Goal: Find specific page/section: Find specific page/section

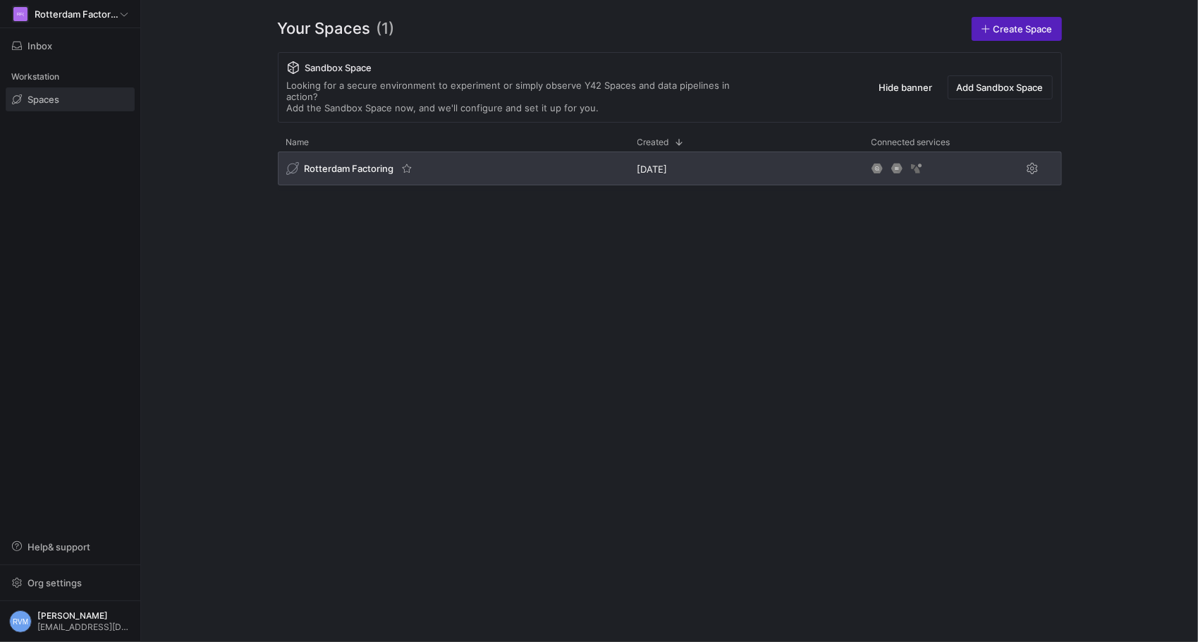
click at [364, 164] on div "Rotterdam Factoring" at bounding box center [453, 169] width 351 height 34
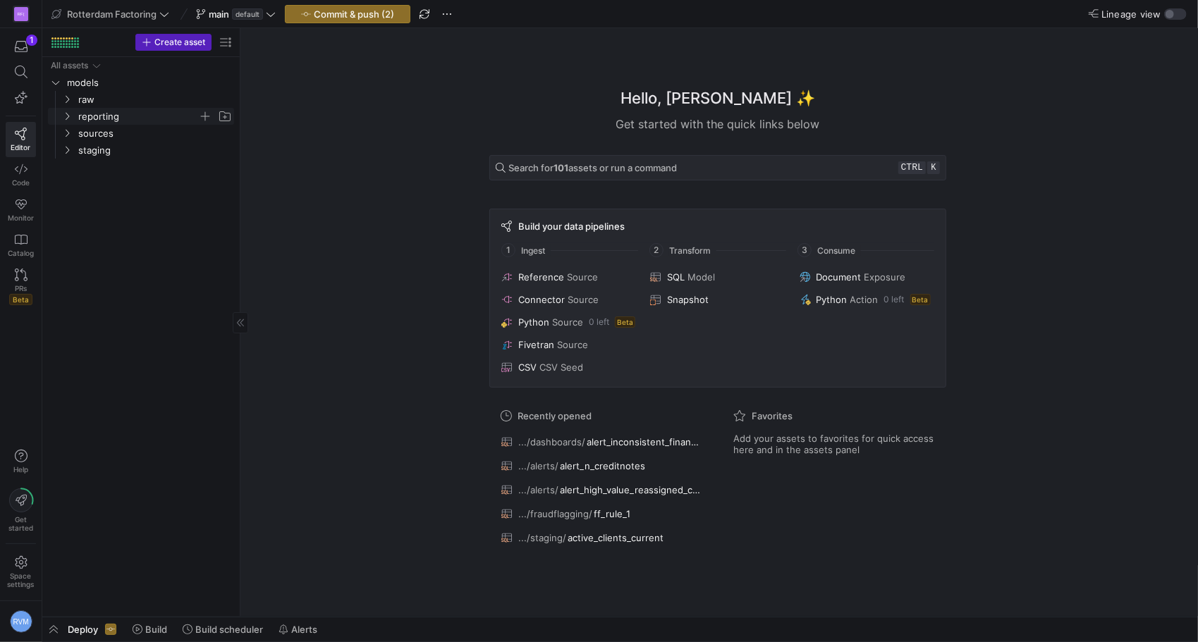
click at [68, 111] on y42-icon "Press SPACE to select this row." at bounding box center [66, 116] width 11 height 11
click at [75, 181] on icon "Press SPACE to select this row." at bounding box center [78, 184] width 10 height 8
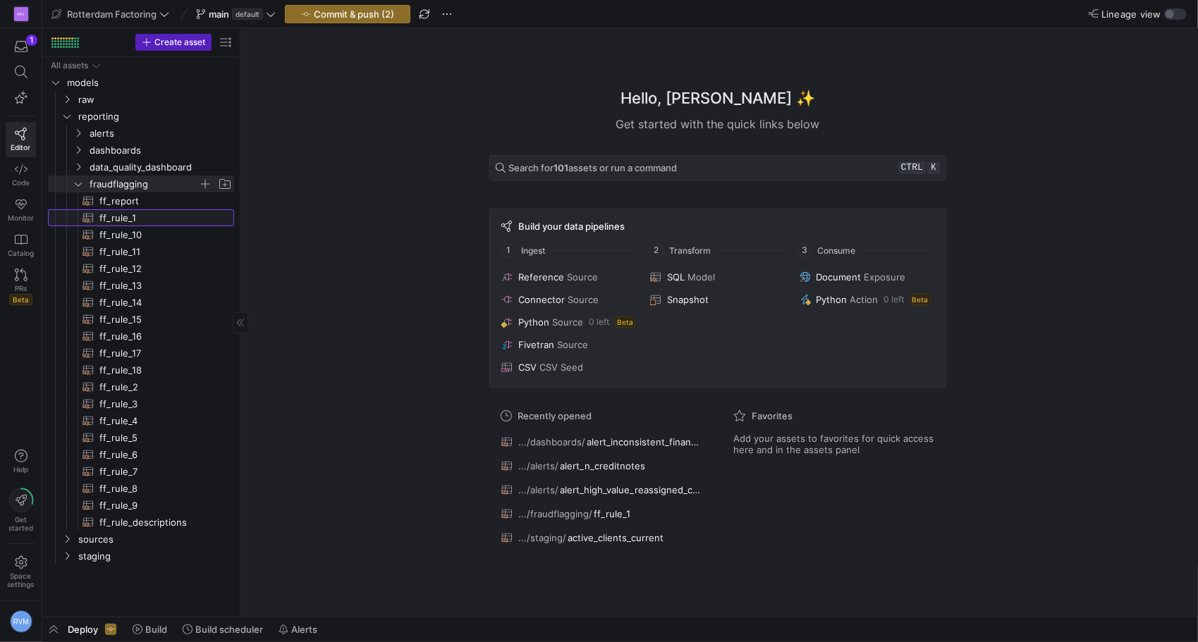
click at [121, 214] on span "ff_rule_1​​​​​​​​​​" at bounding box center [158, 218] width 118 height 16
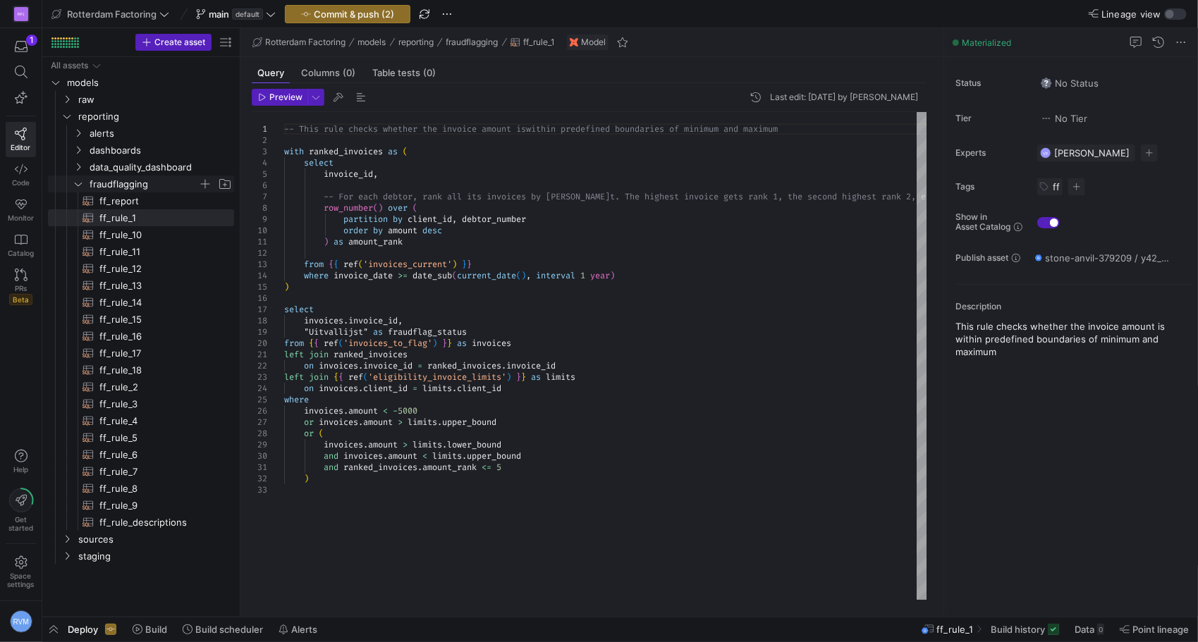
click at [85, 185] on span "fraudflagging" at bounding box center [152, 184] width 162 height 16
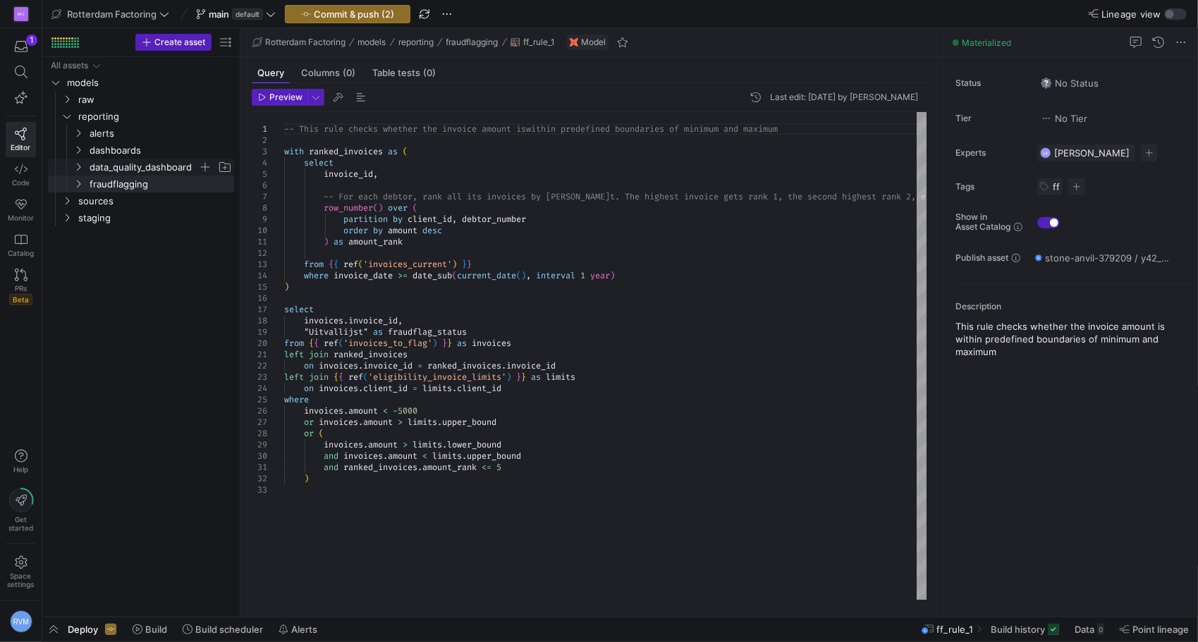
click at [78, 161] on y42-icon "Press SPACE to select this row." at bounding box center [78, 166] width 11 height 11
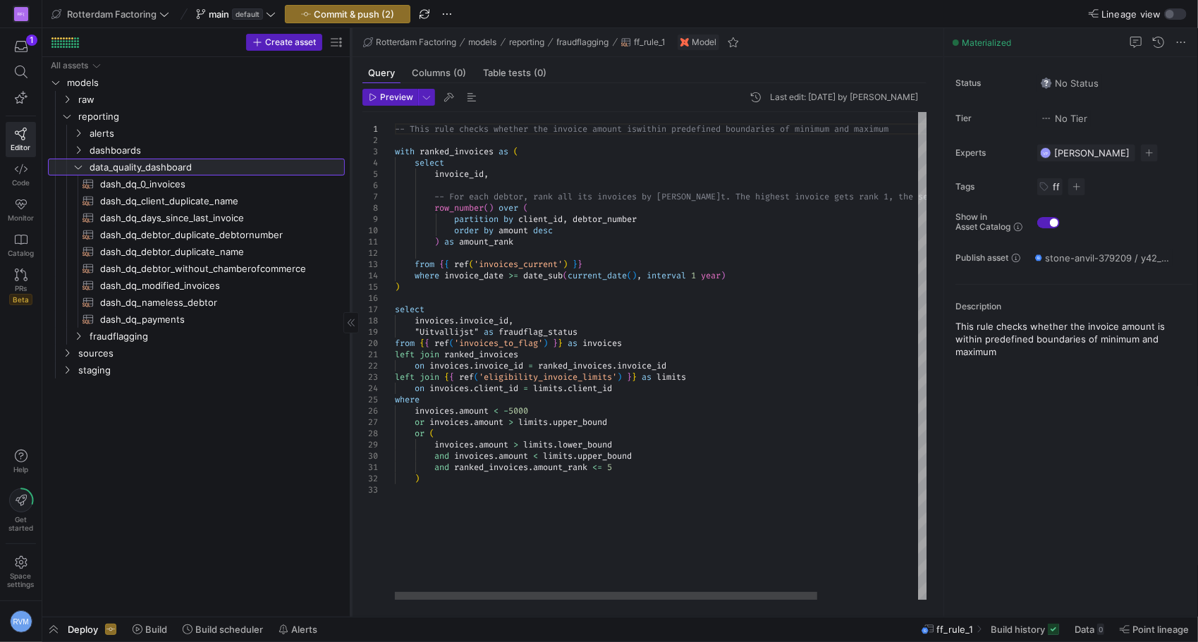
drag, startPoint x: 239, startPoint y: 128, endPoint x: 350, endPoint y: 128, distance: 110.7
click at [350, 128] on div at bounding box center [350, 322] width 1 height 589
click at [83, 162] on y42-icon "Press SPACE to select this row." at bounding box center [78, 166] width 11 height 11
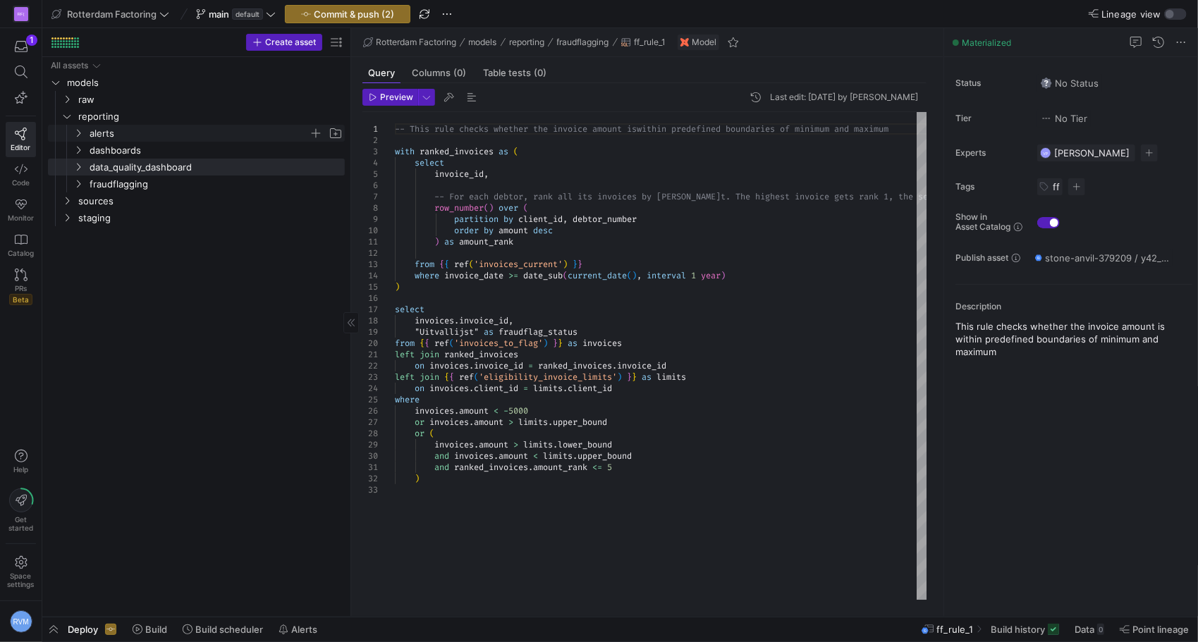
click at [76, 130] on icon "Press SPACE to select this row." at bounding box center [78, 133] width 10 height 8
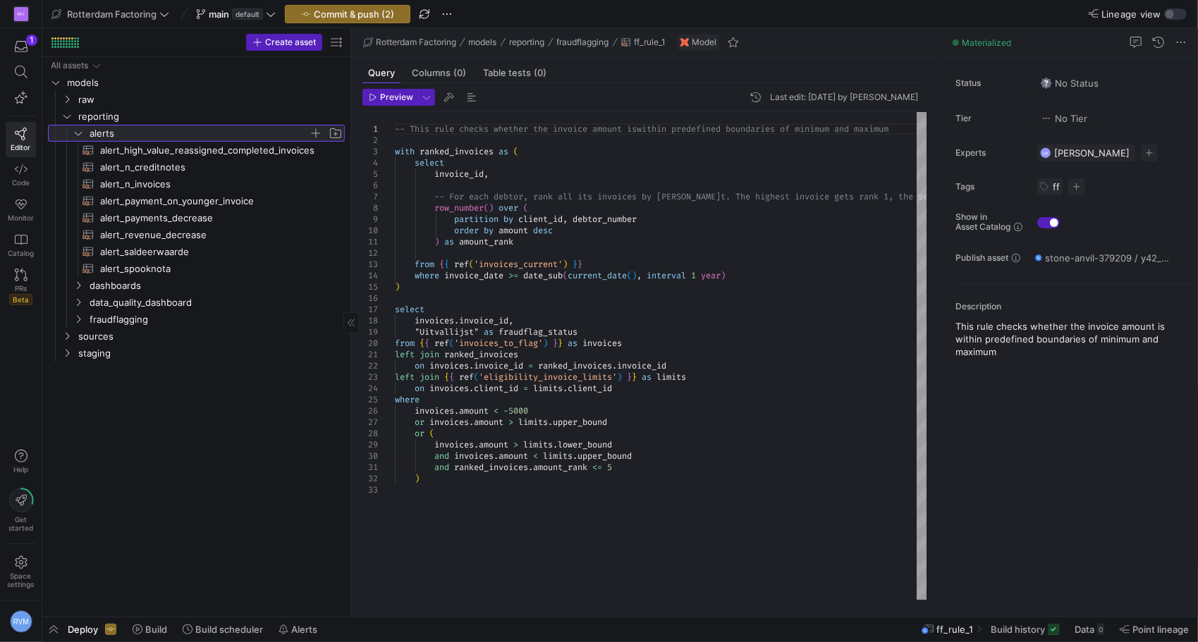
click at [76, 130] on icon at bounding box center [78, 133] width 10 height 8
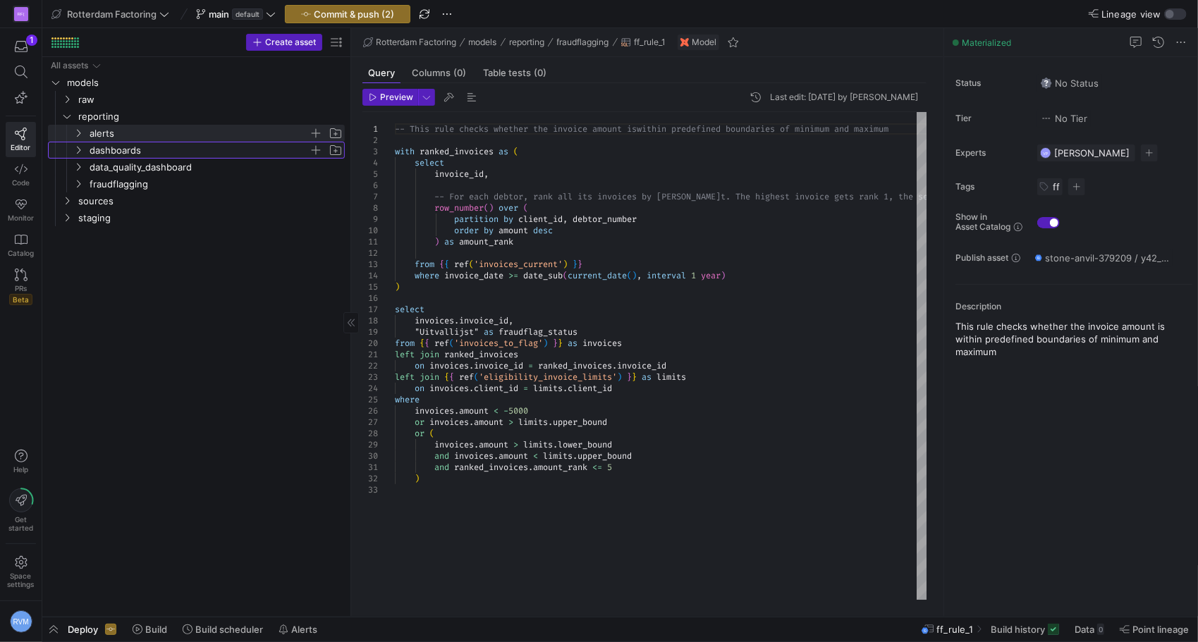
click at [78, 150] on icon "Press SPACE to select this row." at bounding box center [78, 150] width 10 height 8
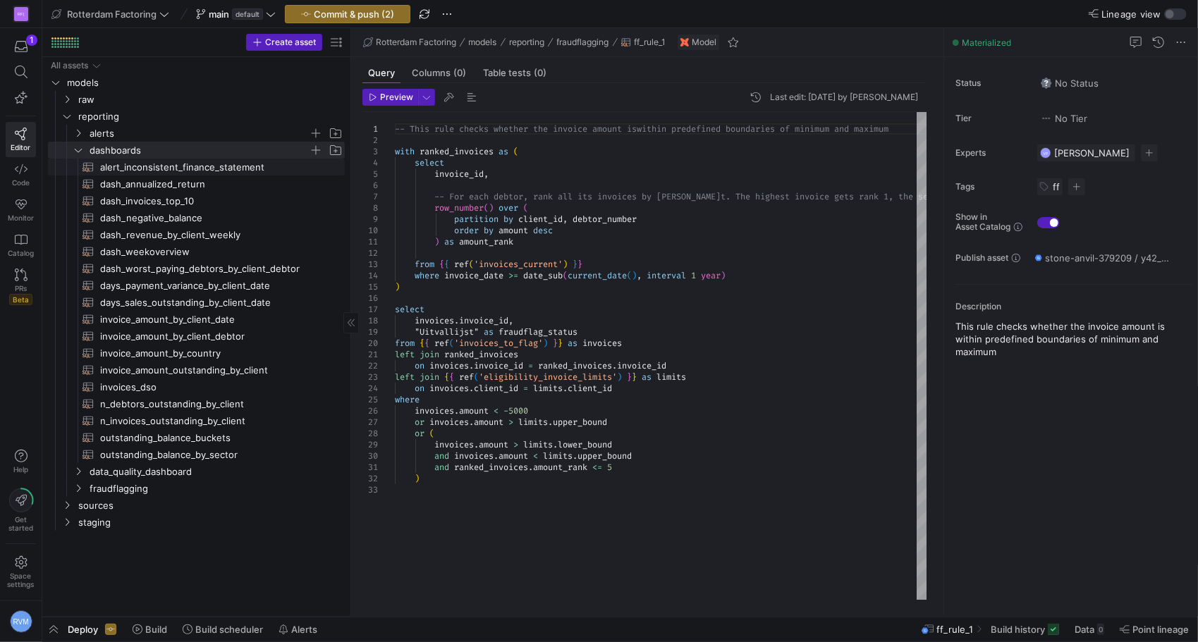
click at [106, 169] on span "alert_inconsistent_finance_statement​​​​​​​​​​" at bounding box center [214, 167] width 228 height 16
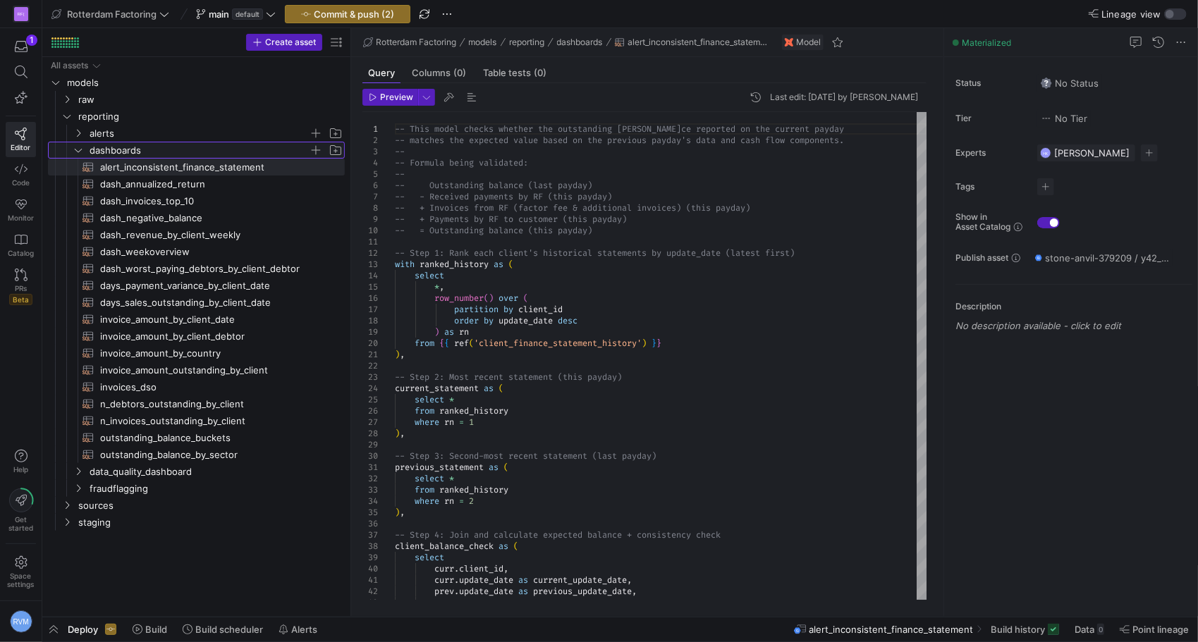
click at [76, 146] on icon "Press SPACE to select this row." at bounding box center [78, 150] width 10 height 8
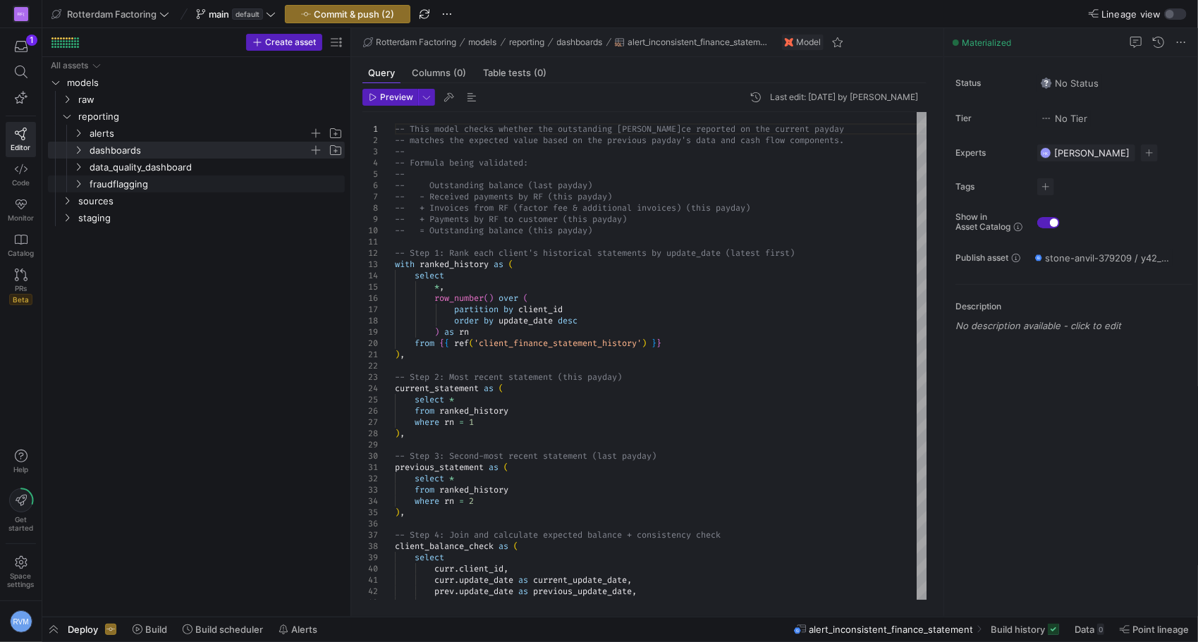
click at [82, 183] on icon "Press SPACE to select this row." at bounding box center [78, 184] width 10 height 8
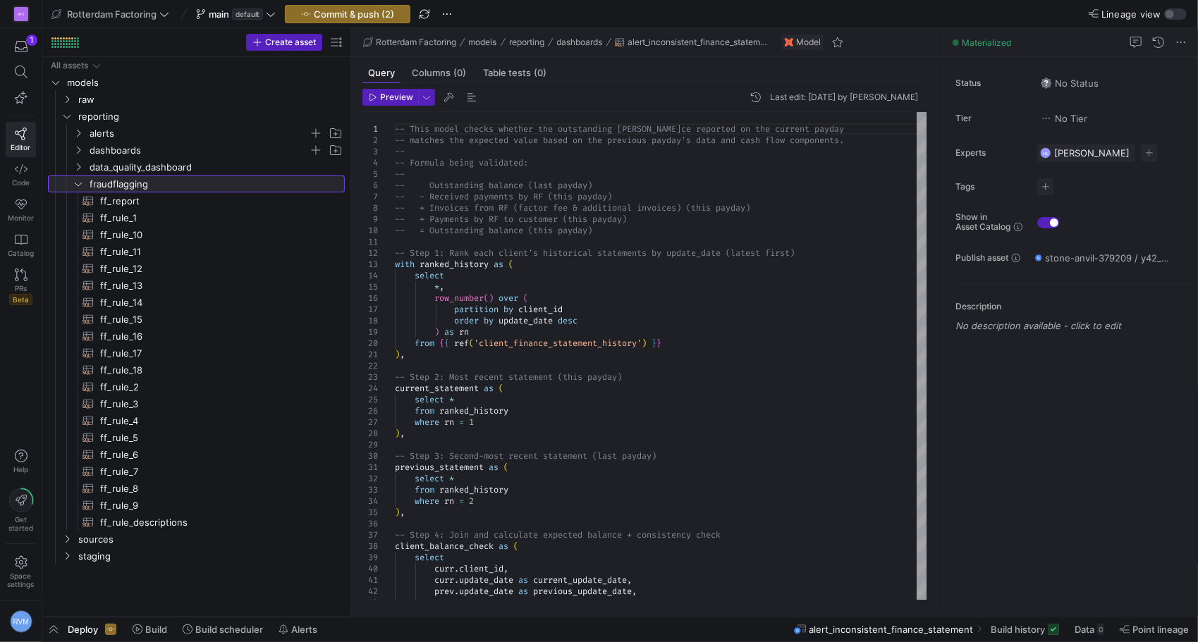
click at [81, 183] on icon at bounding box center [78, 184] width 10 height 8
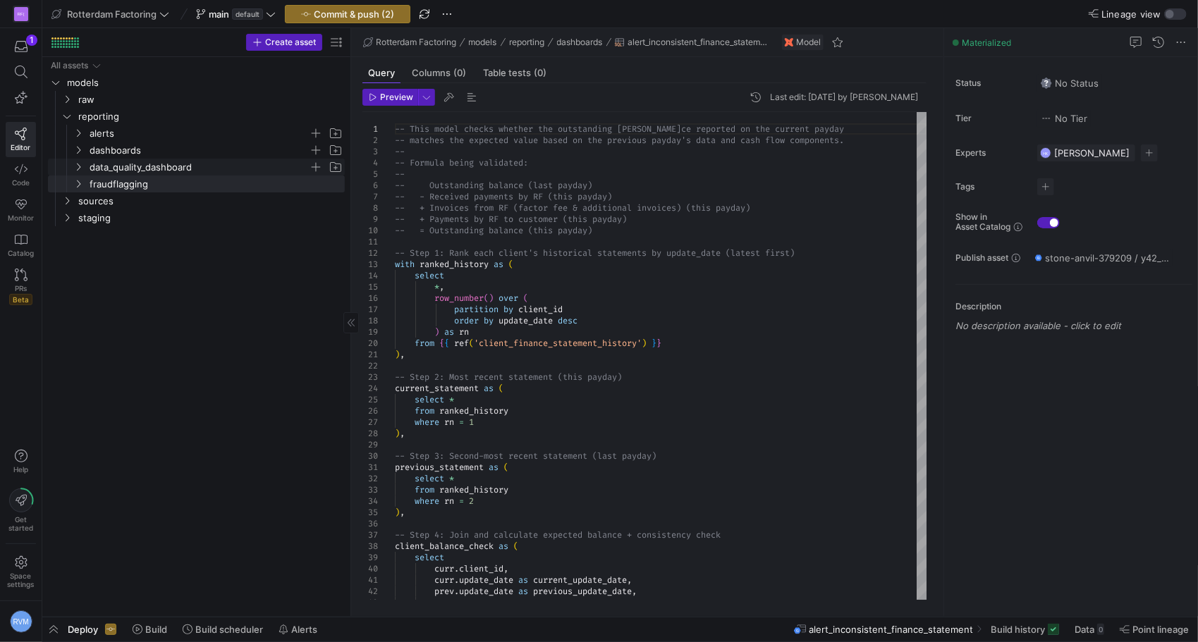
click at [77, 171] on y42-icon "Press SPACE to select this row." at bounding box center [78, 166] width 11 height 11
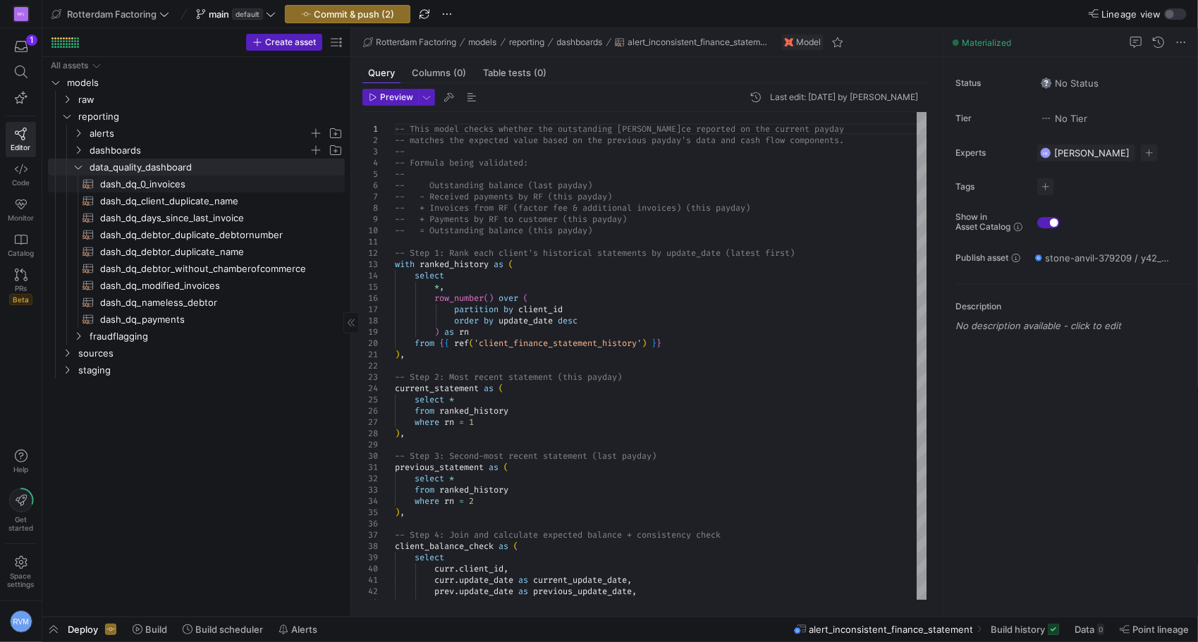
click at [150, 181] on span "dash_dq_0_invoices​​​​​​​​​​" at bounding box center [214, 184] width 228 height 16
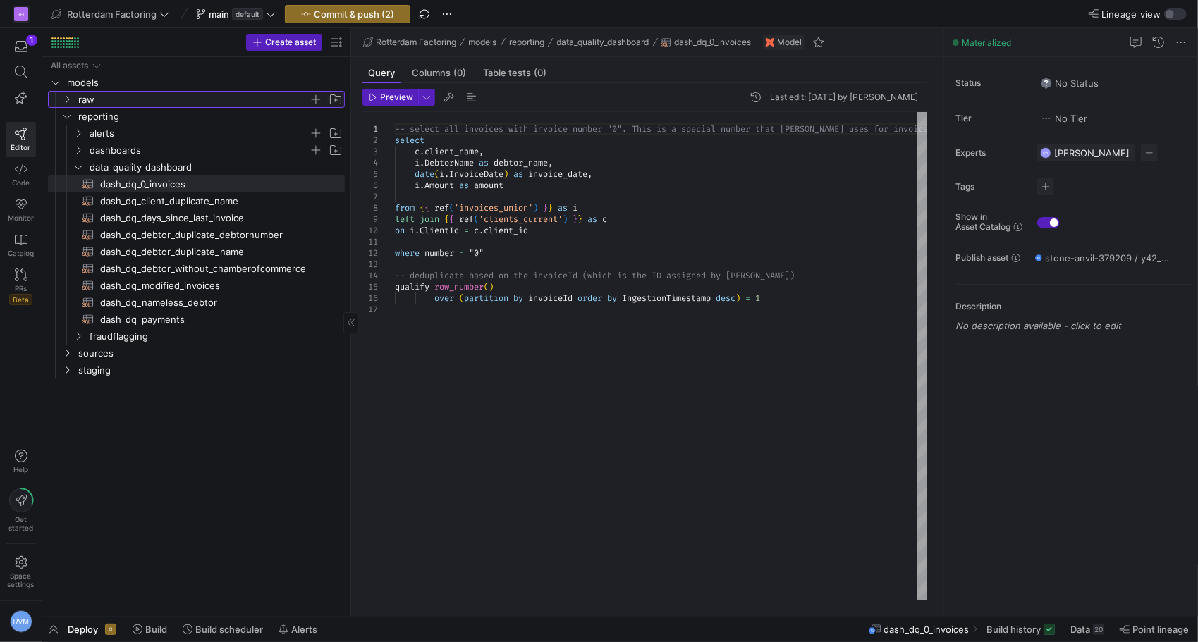
click at [68, 101] on icon "Press SPACE to select this row." at bounding box center [68, 100] width 4 height 8
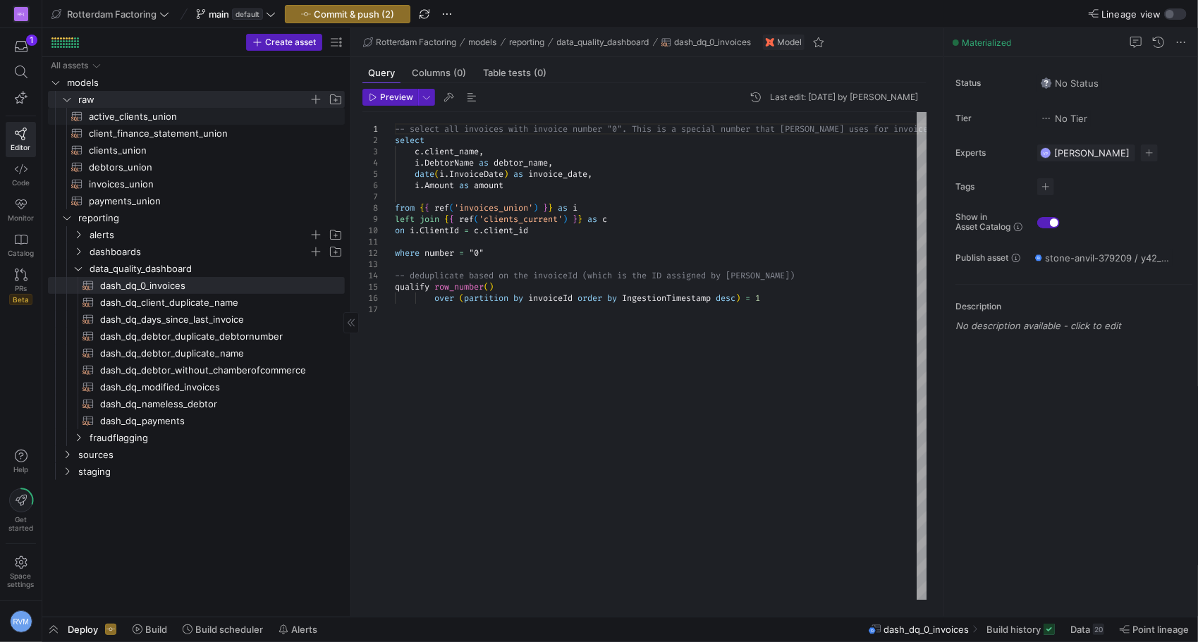
click at [145, 121] on span "active_clients_union​​​​​​​​​​" at bounding box center [209, 117] width 240 height 16
type textarea "select *, false as IsRfXl from {{ source('landing_debitan_rfbv', 'landing_debit…"
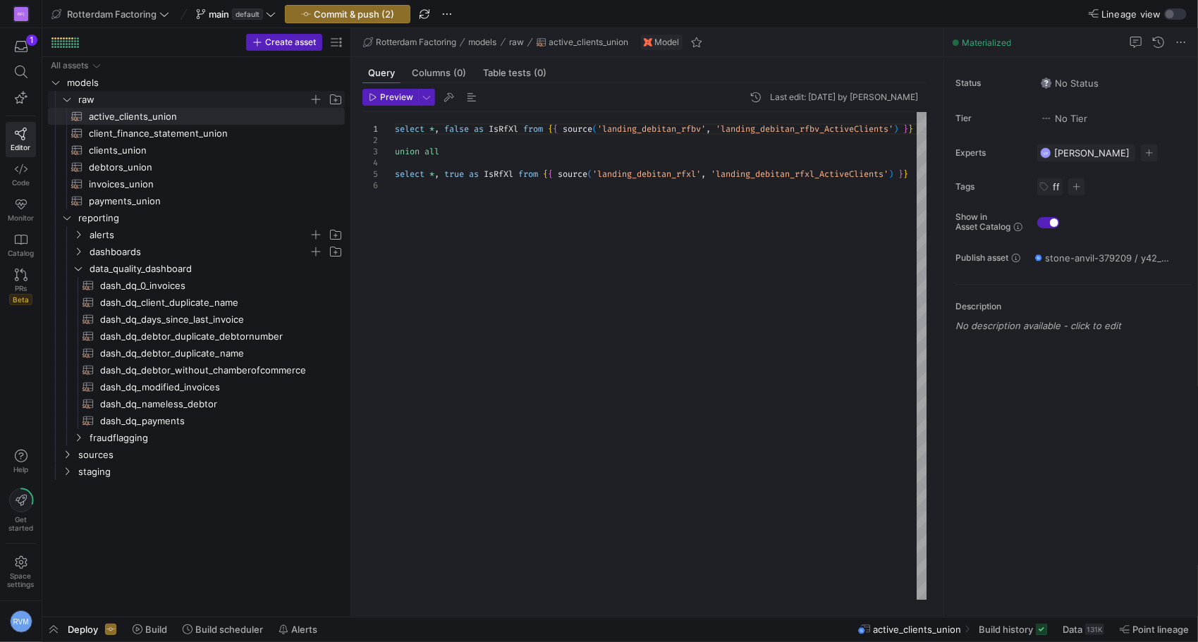
click at [67, 99] on icon "Press SPACE to select this row." at bounding box center [67, 99] width 10 height 8
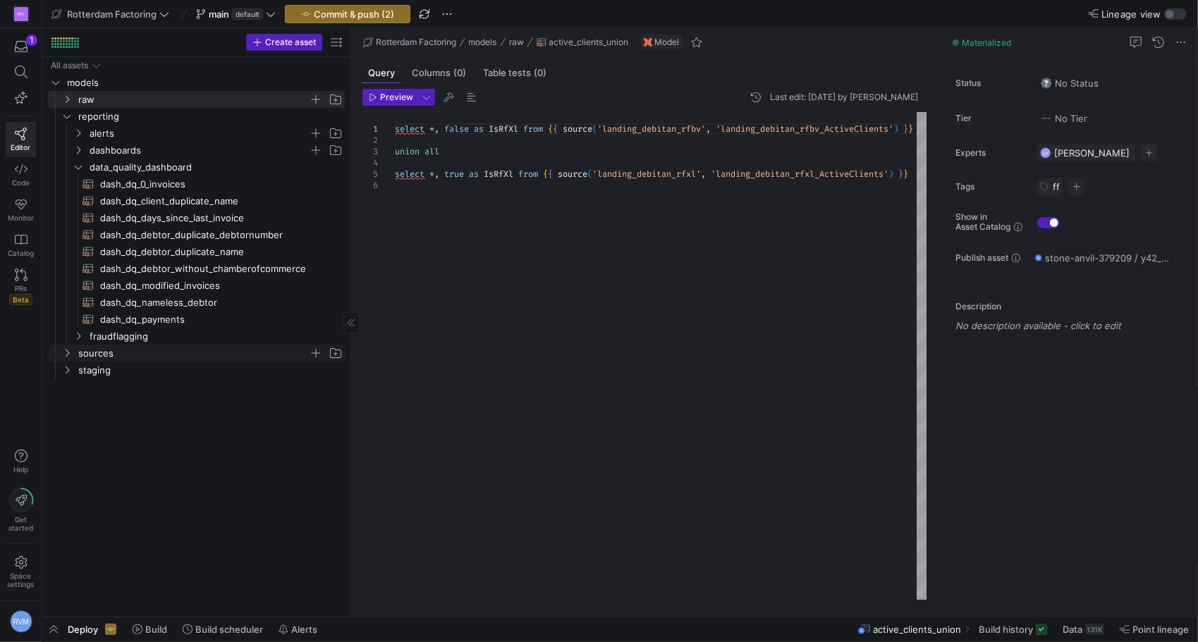
click at [66, 355] on icon "Press SPACE to select this row." at bounding box center [67, 353] width 10 height 8
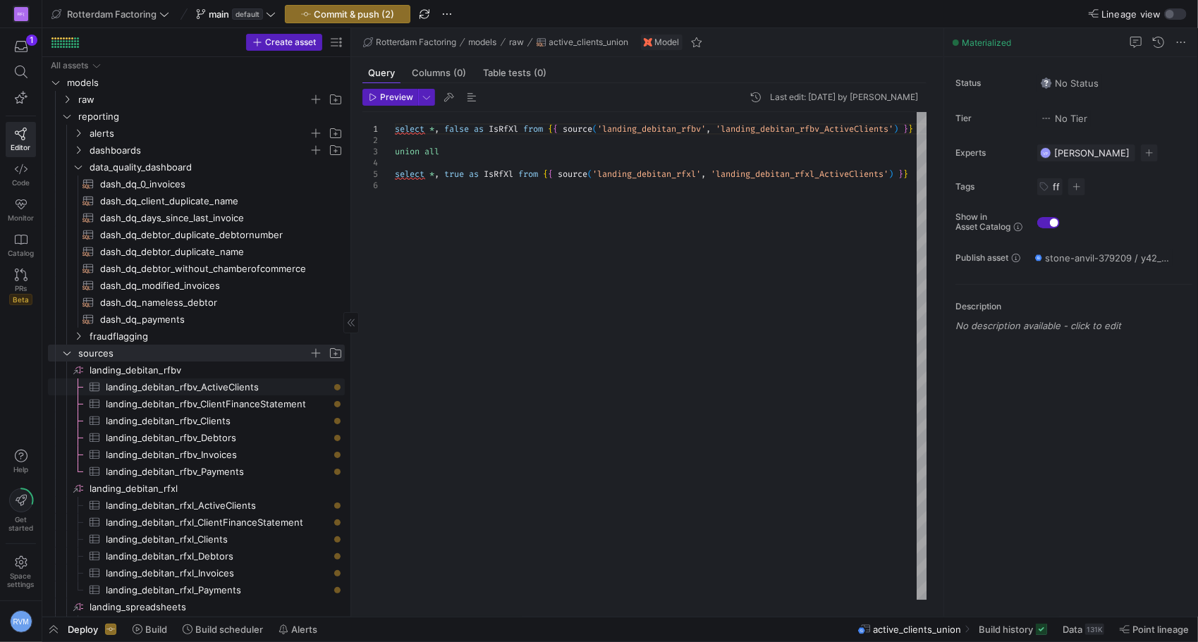
click at [159, 386] on span "landing_debitan_rfbv_ActiveClients​​​​​​​​​" at bounding box center [217, 387] width 223 height 16
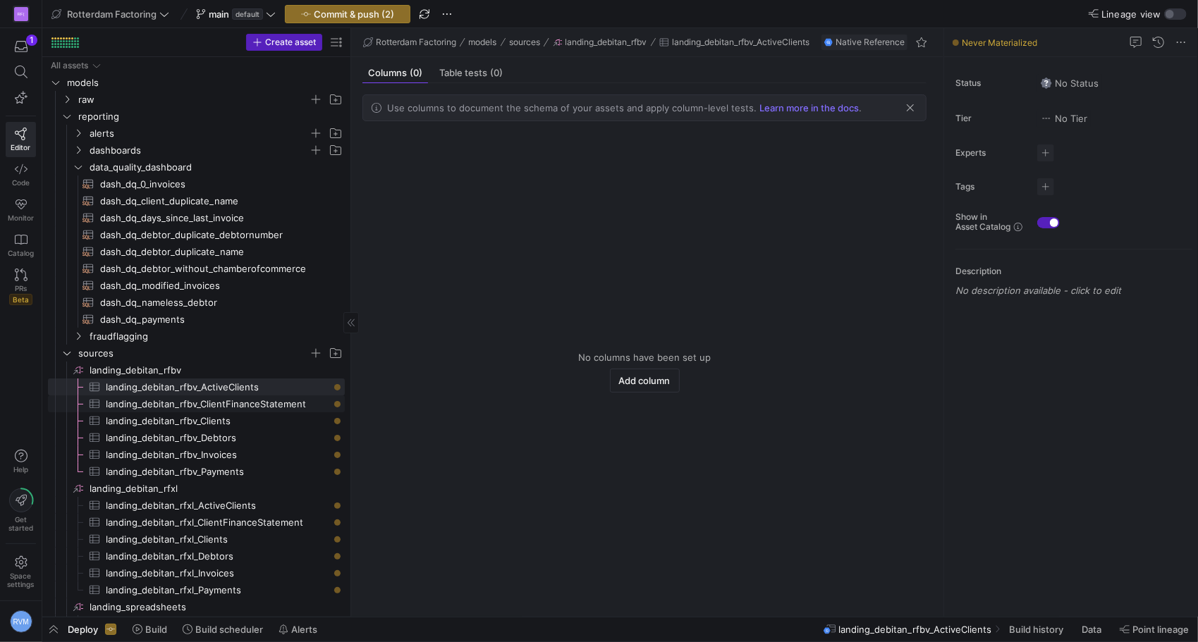
click at [165, 402] on span "landing_debitan_rfbv_ClientFinanceStatement​​​​​​​​​" at bounding box center [217, 404] width 223 height 16
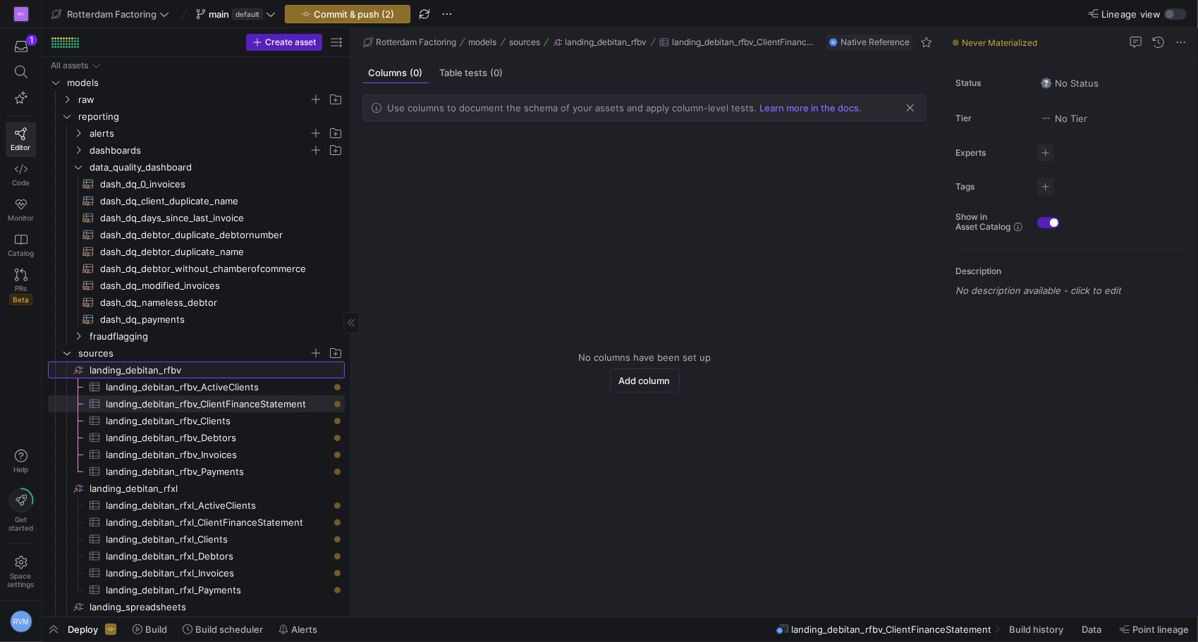
click at [74, 364] on span "landing_debitan_rfbv​​​​​​​​" at bounding box center [207, 370] width 273 height 16
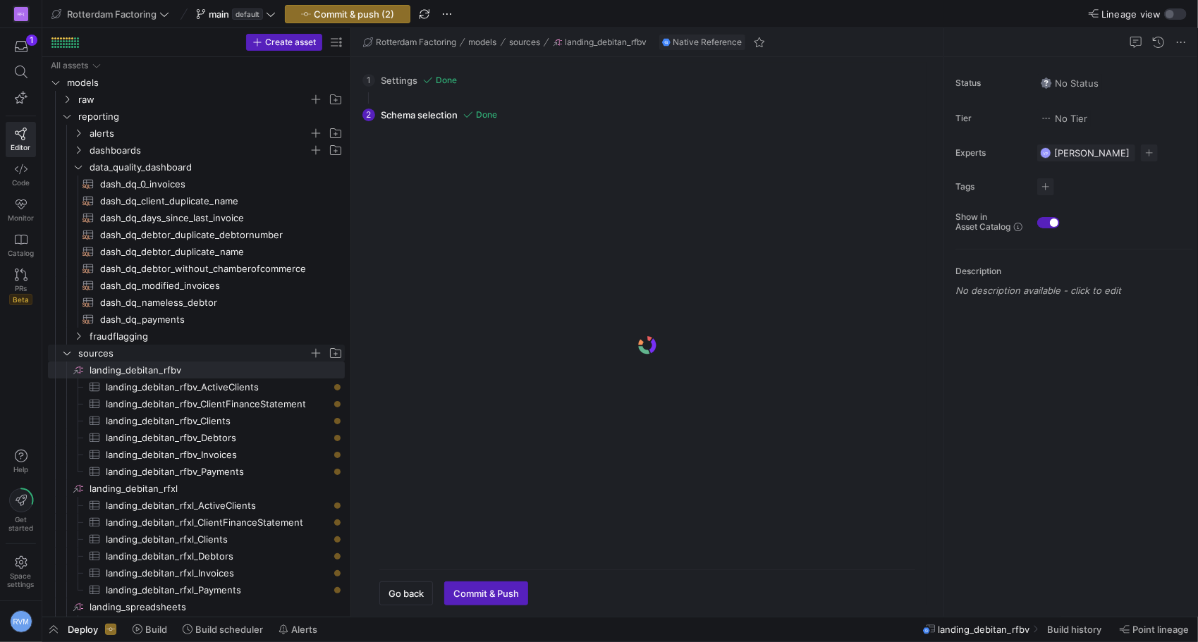
click at [68, 353] on icon "Press SPACE to select this row." at bounding box center [67, 353] width 10 height 8
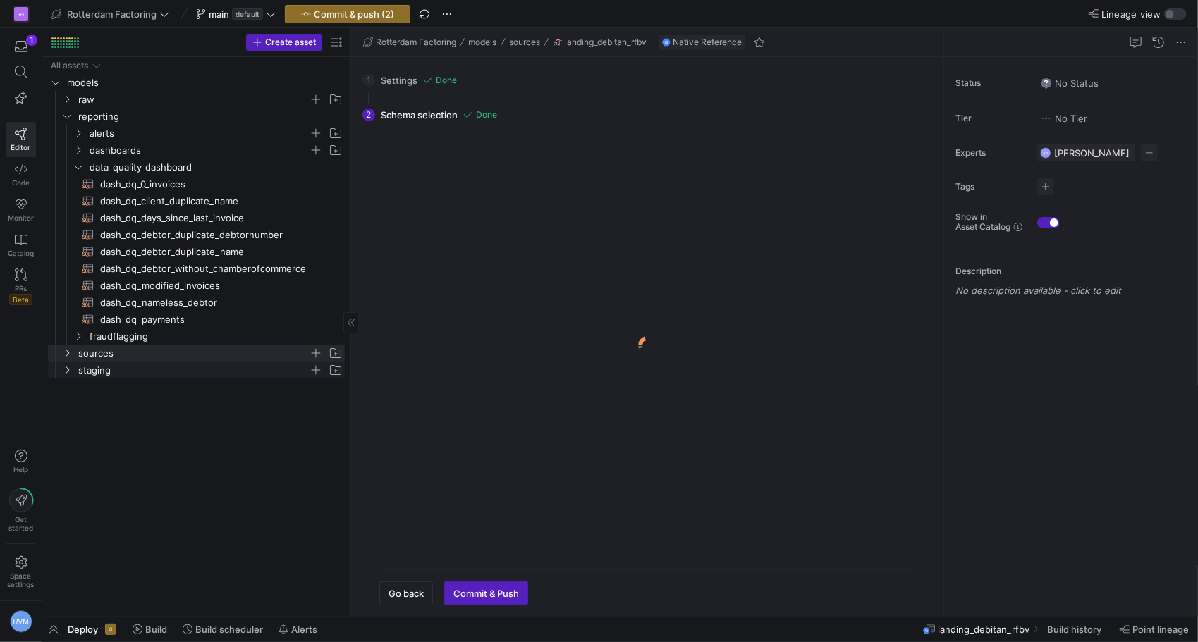
click at [67, 372] on icon "Press SPACE to select this row." at bounding box center [68, 371] width 4 height 8
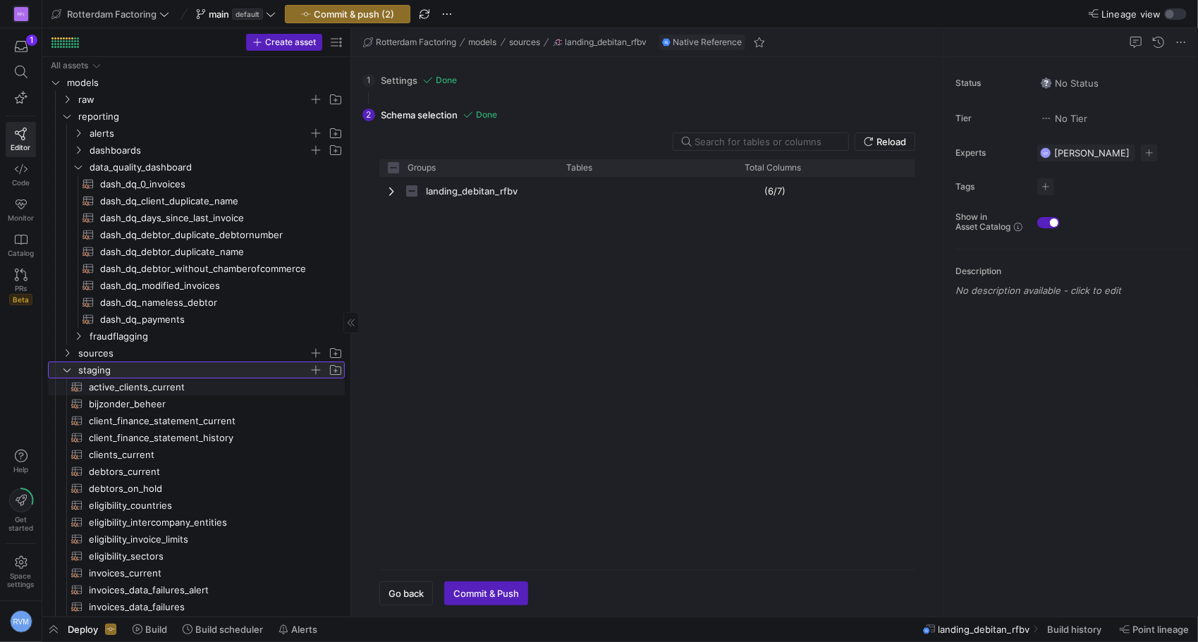
checkbox input "false"
click at [178, 389] on span "active_clients_current​​​​​​​​​​" at bounding box center [209, 387] width 240 height 16
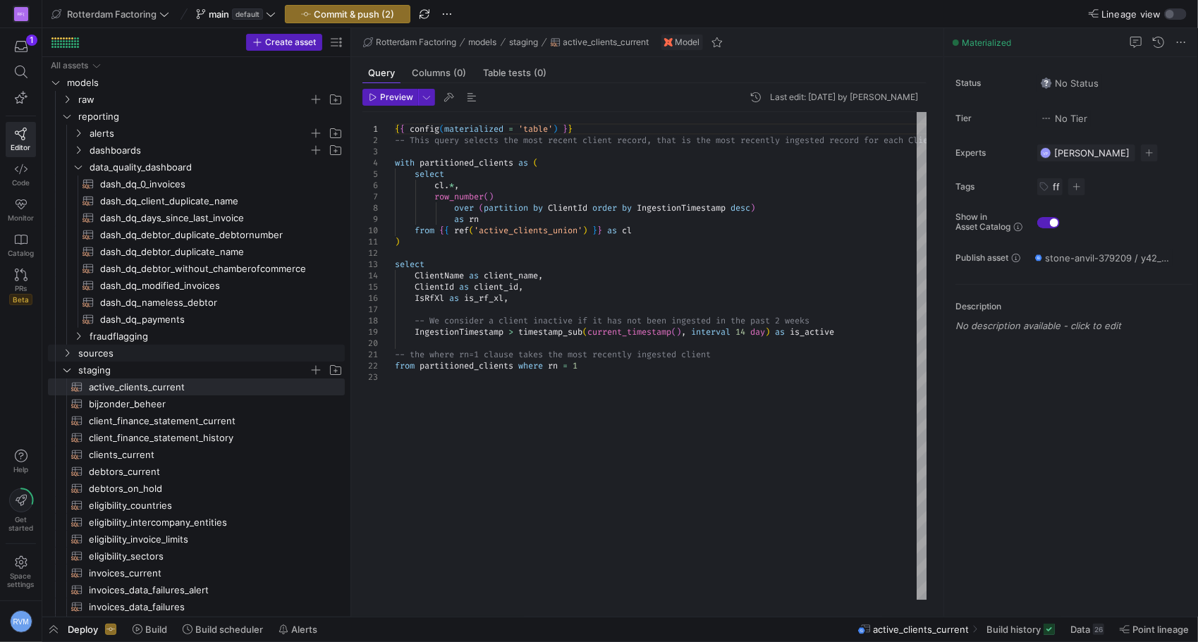
click at [62, 353] on icon "Press SPACE to select this row." at bounding box center [67, 353] width 10 height 8
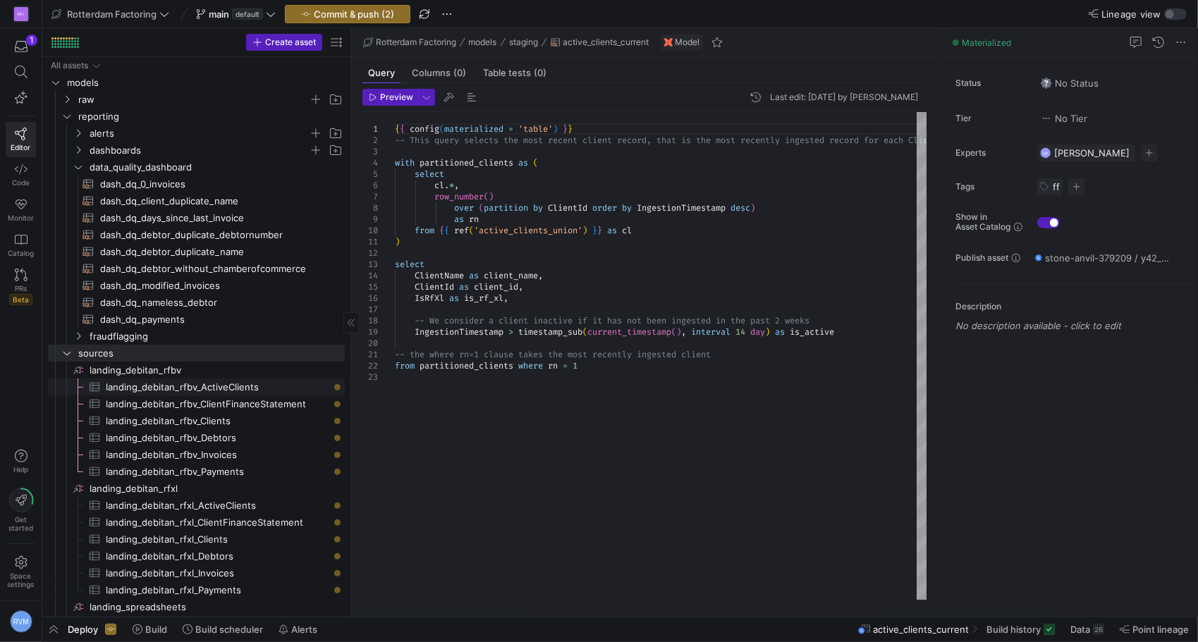
click at [146, 385] on span "landing_debitan_rfbv_ActiveClients​​​​​​​​​" at bounding box center [217, 387] width 223 height 16
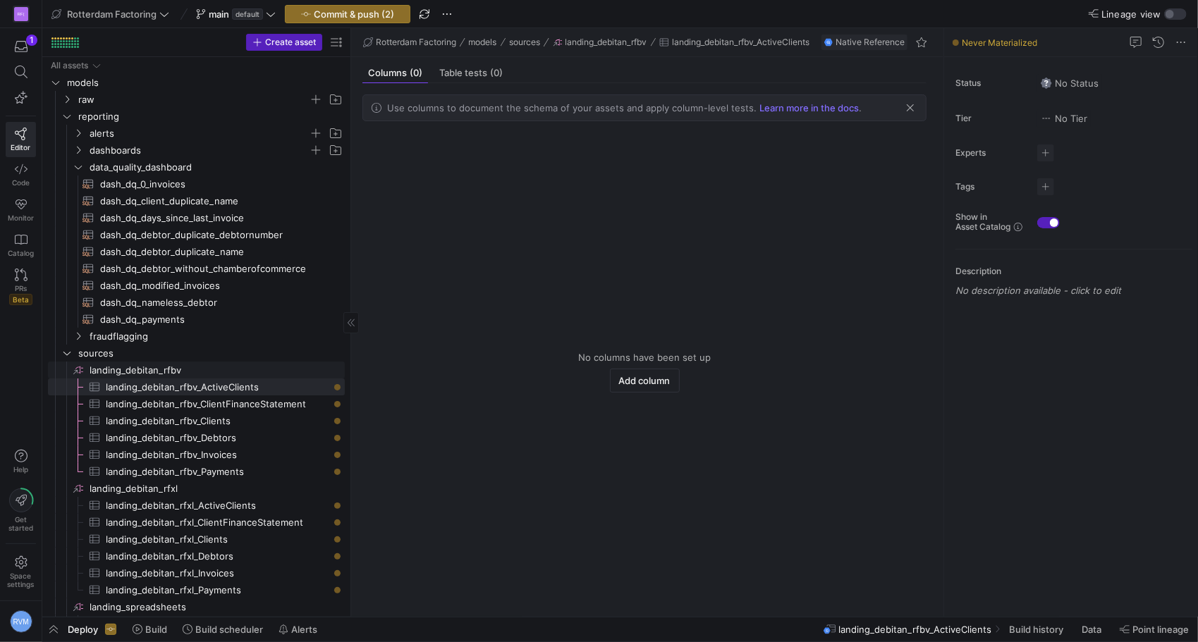
click at [145, 370] on span "landing_debitan_rfbv​​​​​​​​" at bounding box center [216, 370] width 253 height 16
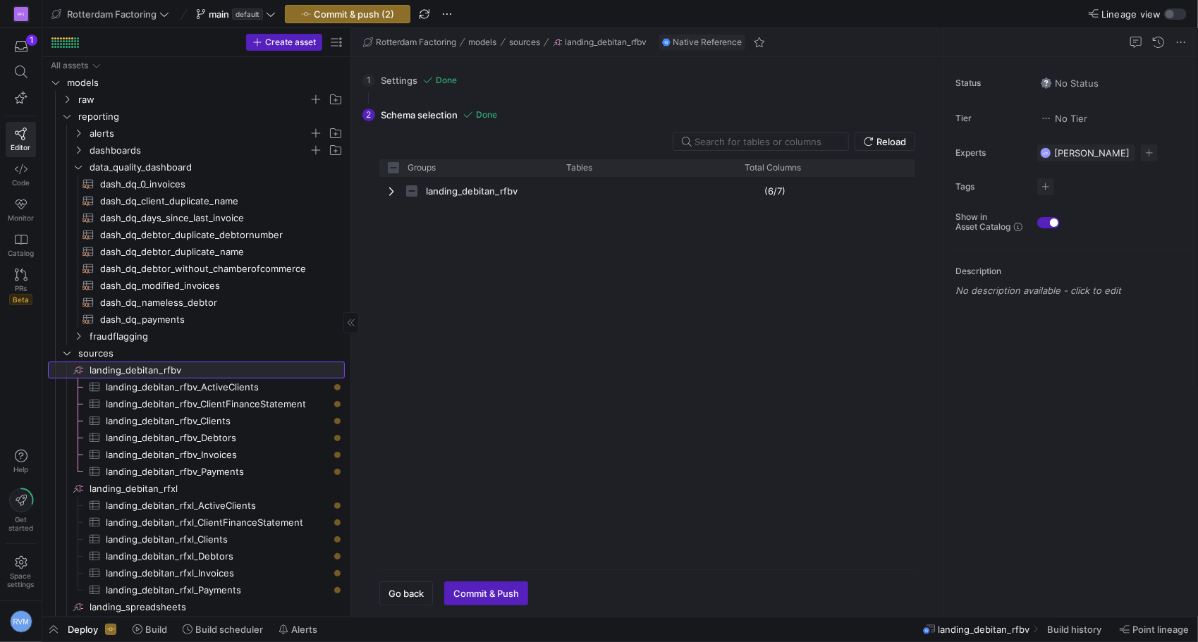
checkbox input "false"
click at [154, 382] on span "landing_debitan_rfbv_ActiveClients​​​​​​​​​" at bounding box center [217, 387] width 223 height 16
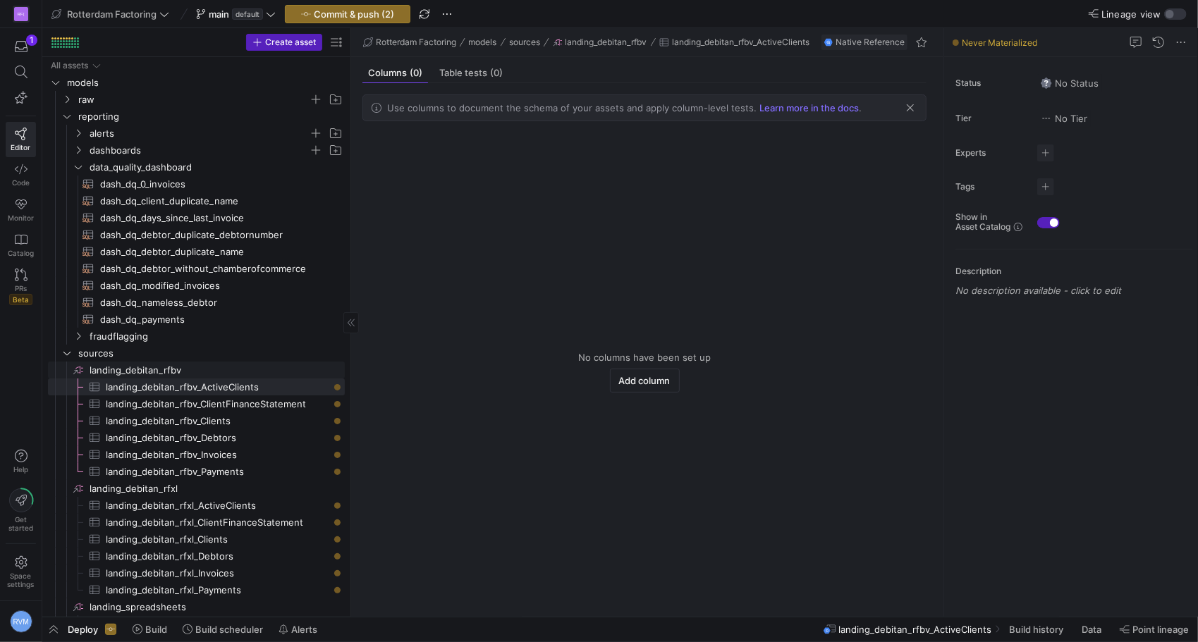
click at [156, 368] on span "landing_debitan_rfbv​​​​​​​​" at bounding box center [216, 370] width 253 height 16
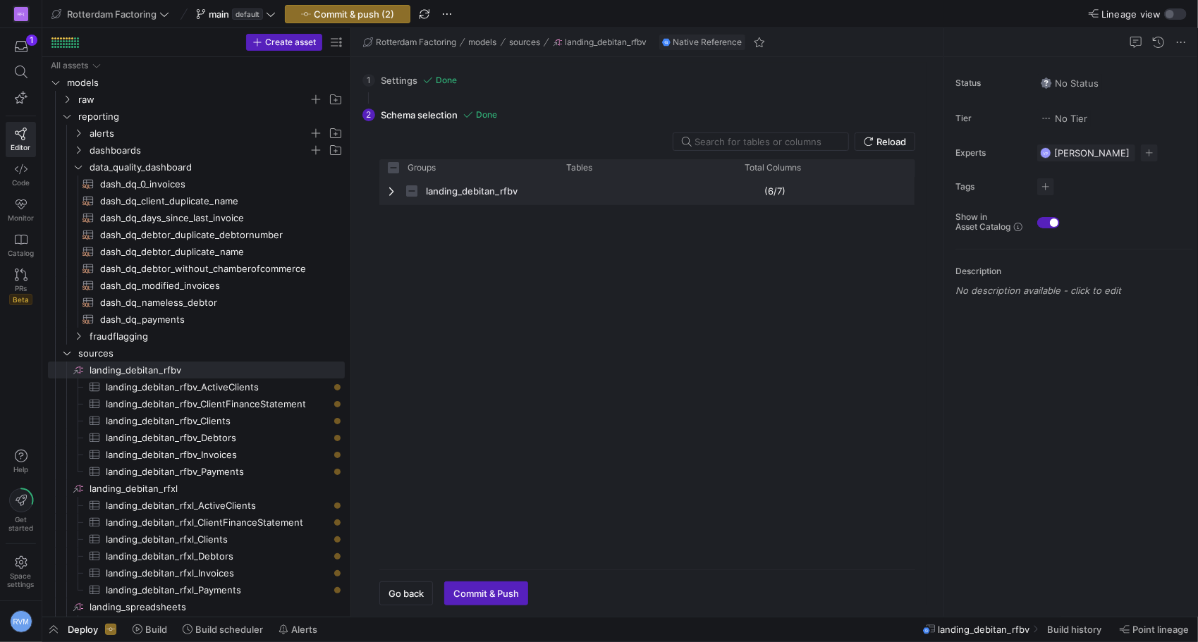
click at [389, 192] on span "Press SPACE to select this row." at bounding box center [393, 190] width 10 height 11
checkbox input "false"
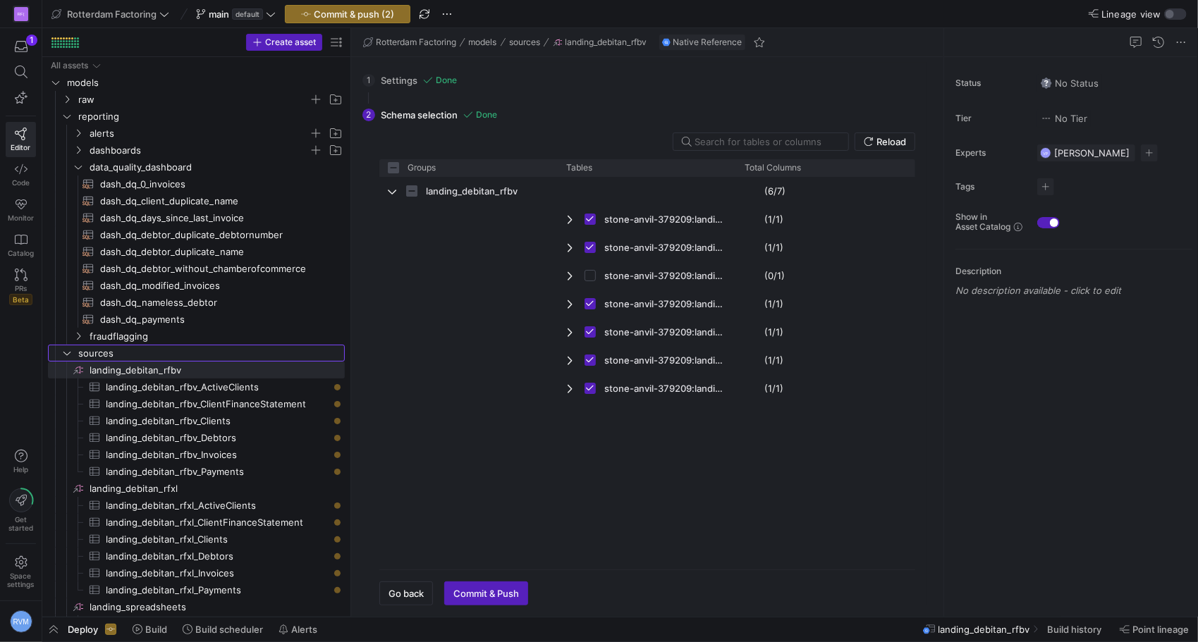
click at [71, 353] on icon "Press SPACE to select this row." at bounding box center [67, 353] width 10 height 8
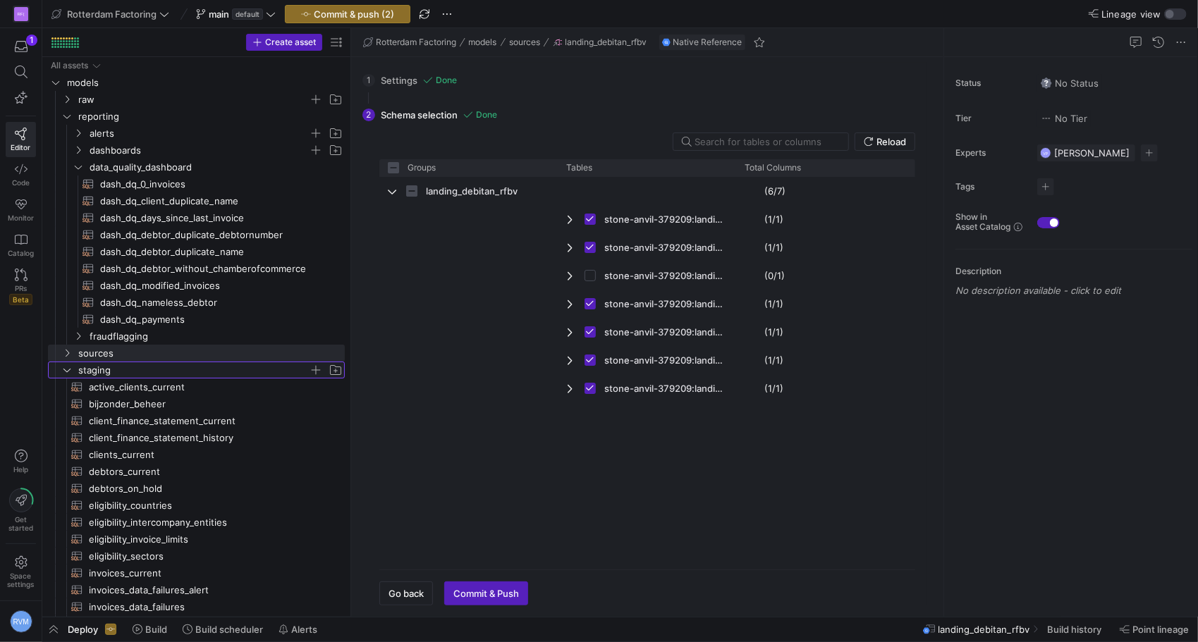
click at [69, 369] on icon "Press SPACE to select this row." at bounding box center [67, 370] width 10 height 8
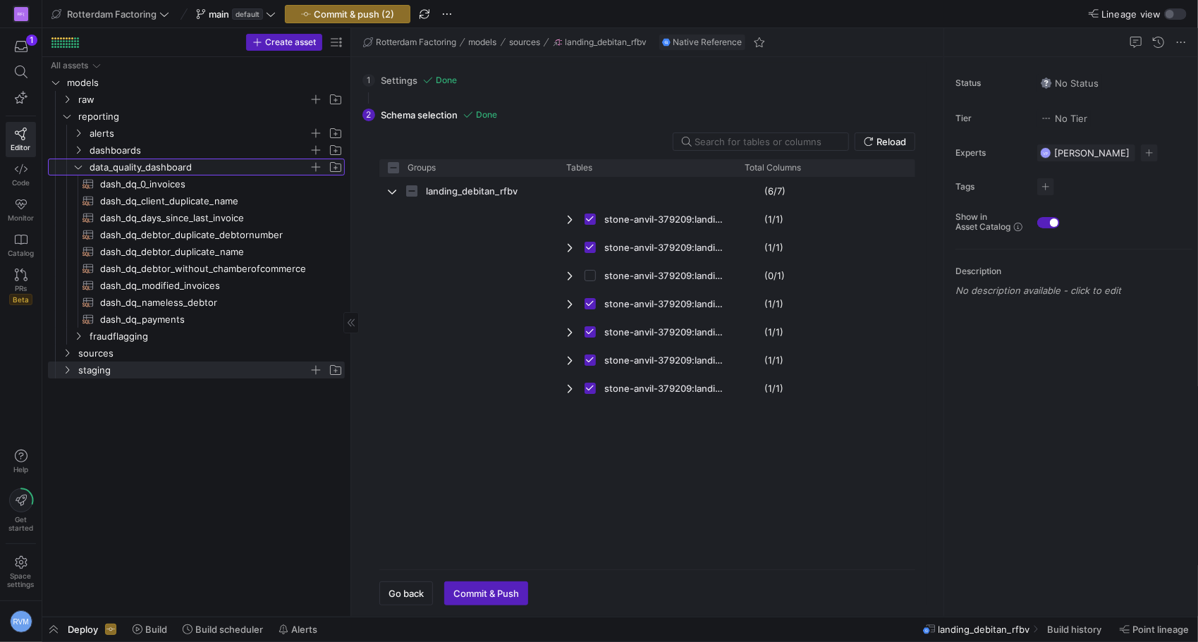
click at [85, 167] on span "data_quality_dashboard" at bounding box center [207, 167] width 273 height 16
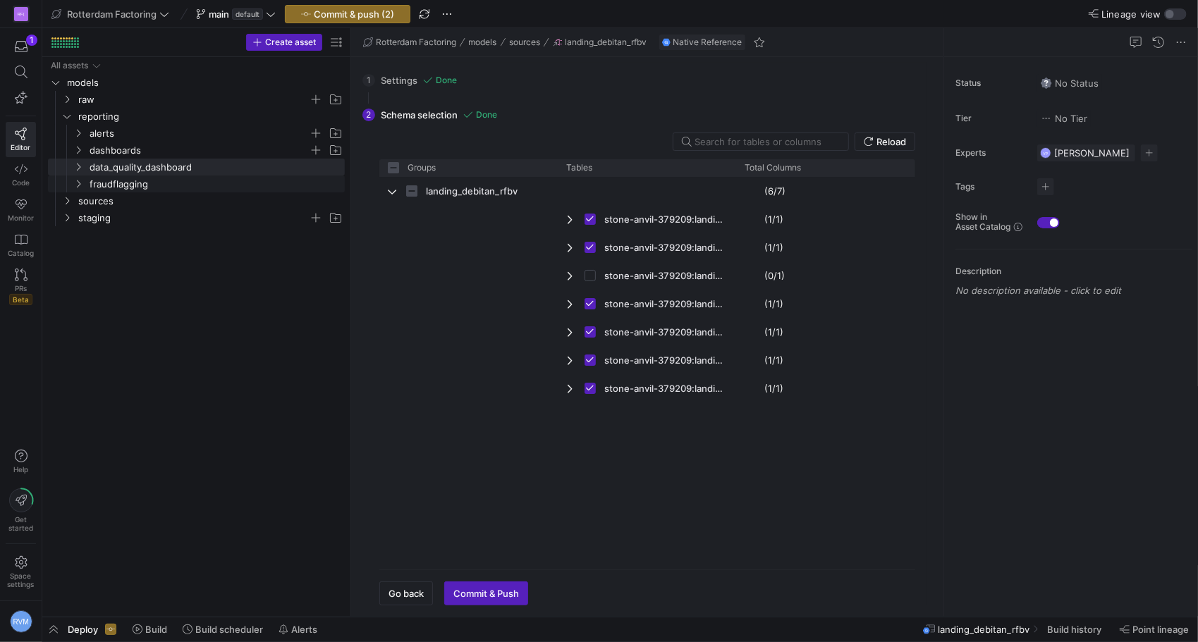
click at [79, 184] on icon "Press SPACE to select this row." at bounding box center [78, 184] width 10 height 8
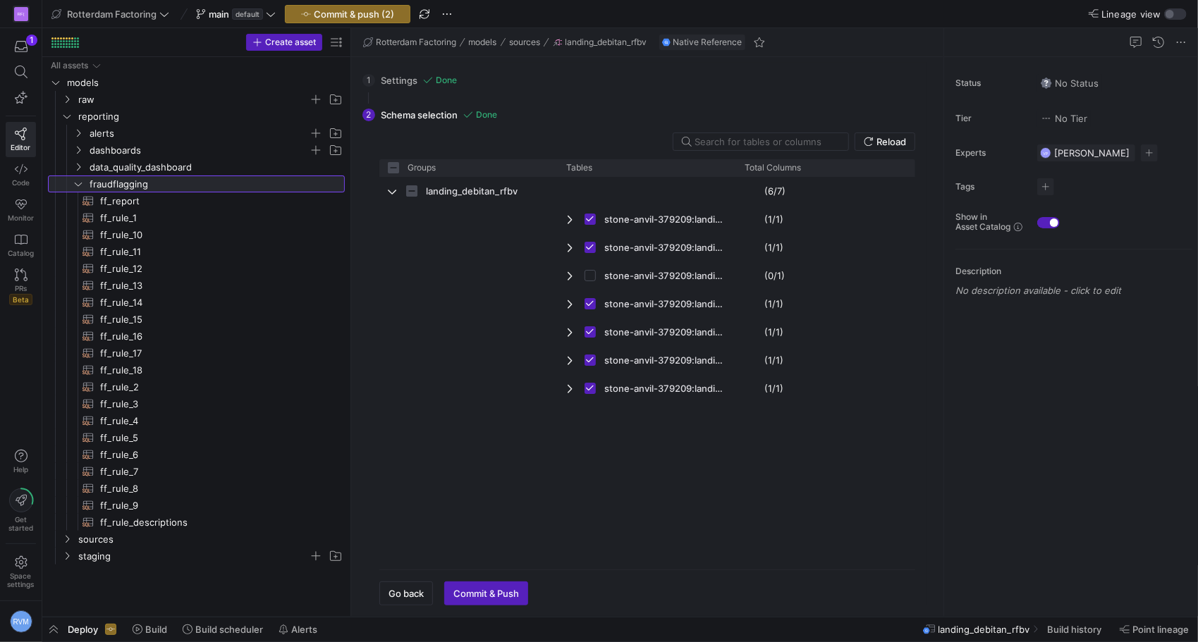
click at [79, 183] on icon at bounding box center [78, 184] width 10 height 8
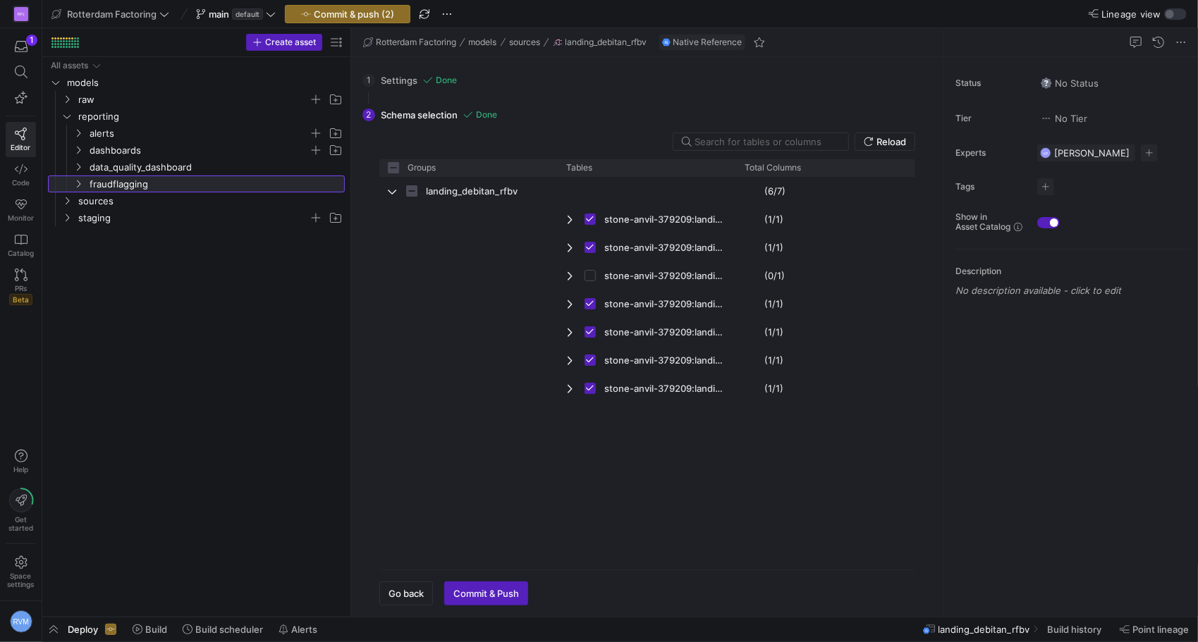
click at [79, 183] on icon at bounding box center [78, 184] width 10 height 8
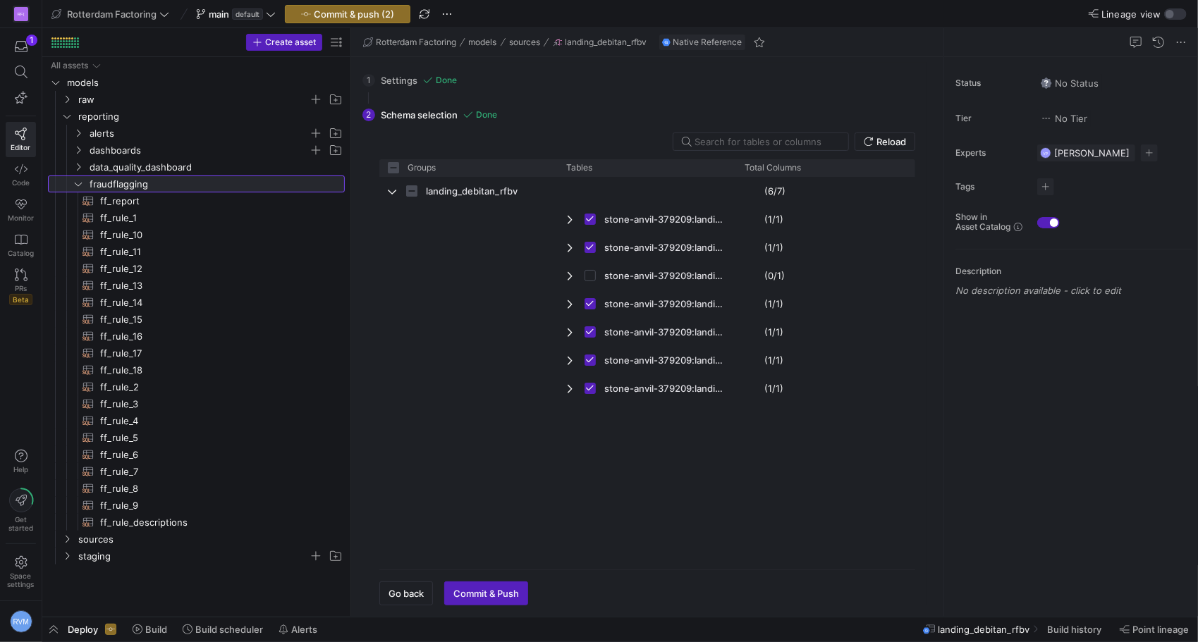
click at [79, 184] on icon at bounding box center [78, 184] width 10 height 8
